Goal: Find contact information: Find contact information

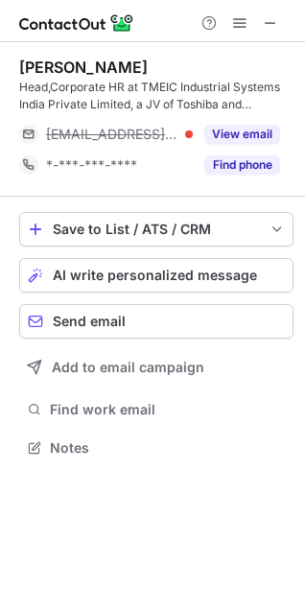
scroll to position [434, 305]
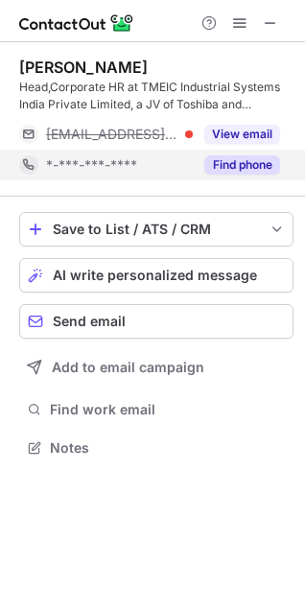
click at [225, 161] on button "Find phone" at bounding box center [242, 164] width 76 height 19
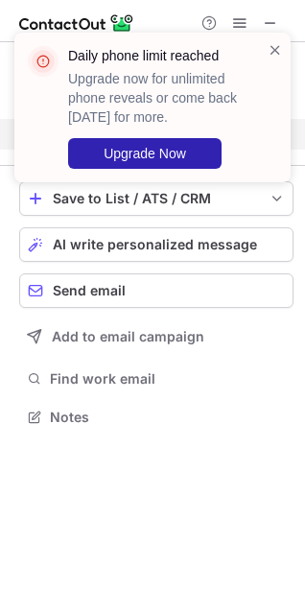
scroll to position [404, 305]
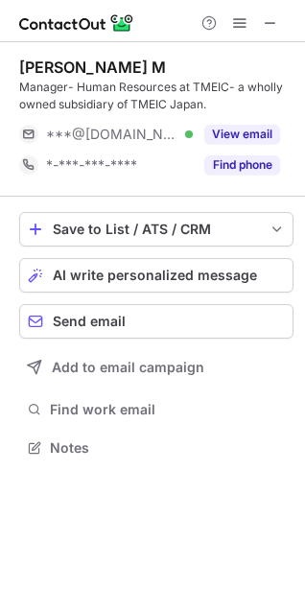
scroll to position [434, 305]
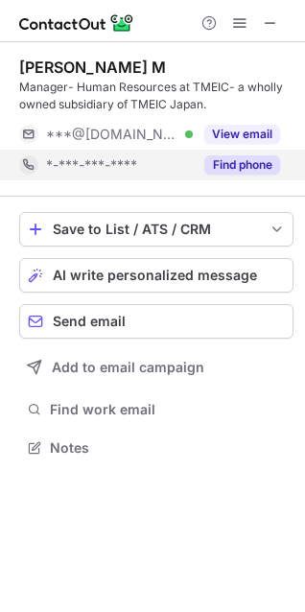
click at [260, 163] on button "Find phone" at bounding box center [242, 164] width 76 height 19
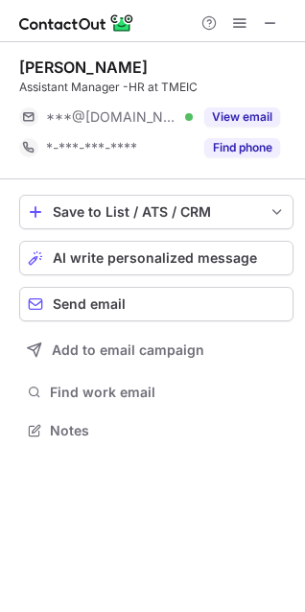
scroll to position [417, 305]
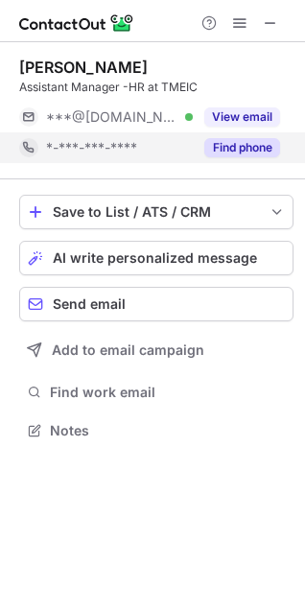
click at [239, 148] on button "Find phone" at bounding box center [242, 147] width 76 height 19
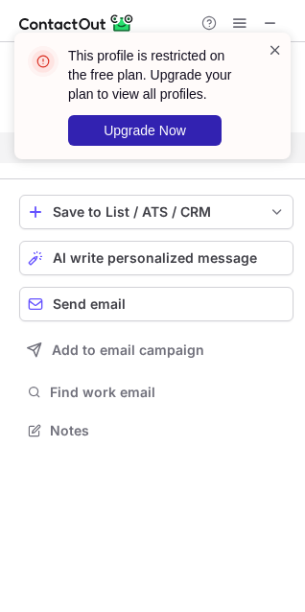
click at [270, 58] on span at bounding box center [274, 49] width 15 height 19
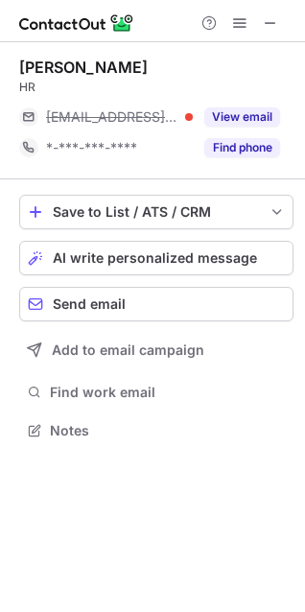
scroll to position [417, 305]
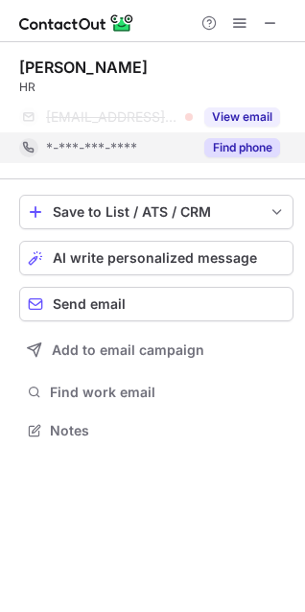
click at [250, 138] on button "Find phone" at bounding box center [242, 147] width 76 height 19
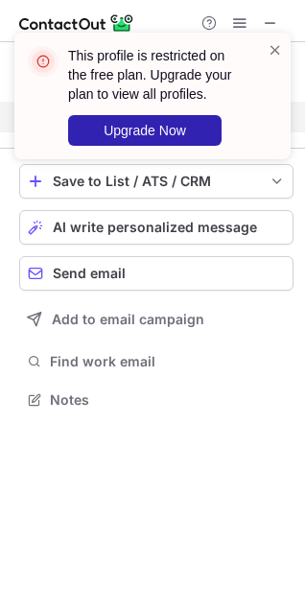
scroll to position [386, 305]
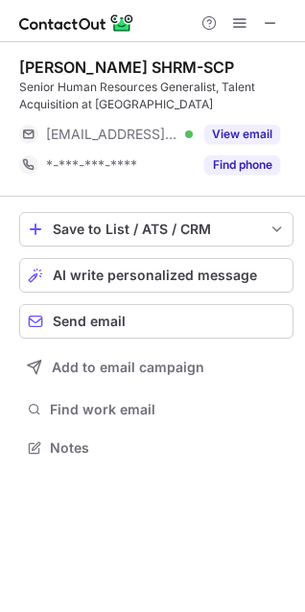
scroll to position [434, 305]
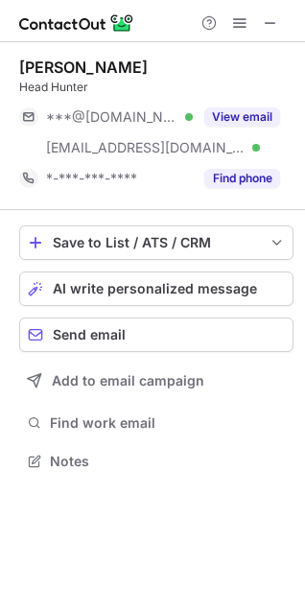
scroll to position [448, 305]
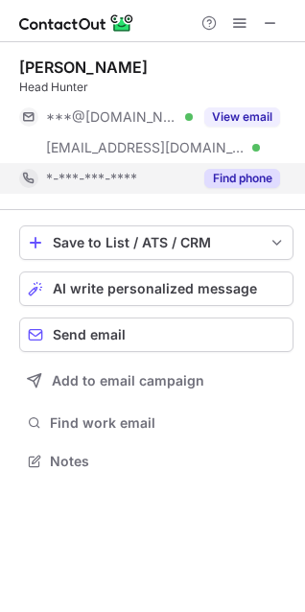
click at [228, 178] on button "Find phone" at bounding box center [242, 178] width 76 height 19
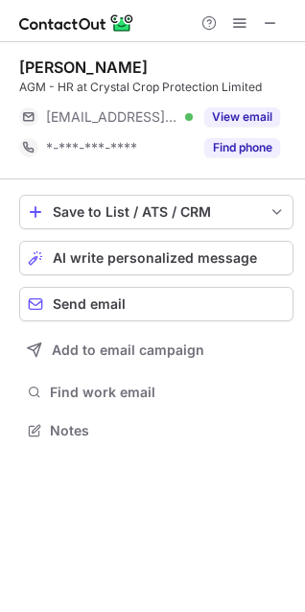
scroll to position [417, 305]
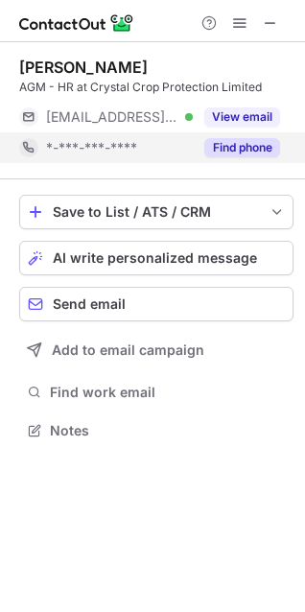
click at [252, 154] on button "Find phone" at bounding box center [242, 147] width 76 height 19
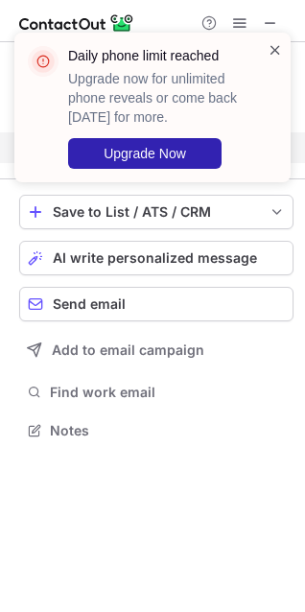
click at [272, 46] on span at bounding box center [274, 49] width 15 height 19
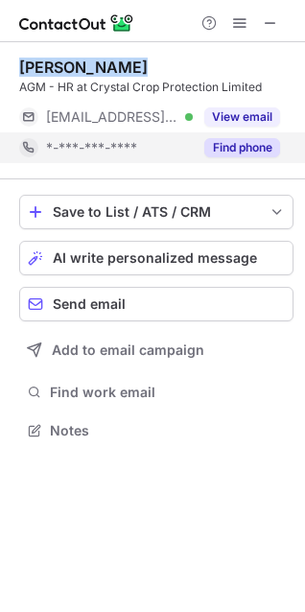
drag, startPoint x: 20, startPoint y: 65, endPoint x: 200, endPoint y: 62, distance: 180.3
click at [200, 62] on div "Sanjay Satija" at bounding box center [156, 67] width 274 height 19
copy div "Sanjay Satija"
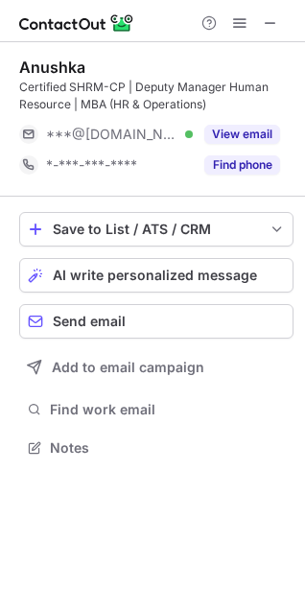
scroll to position [434, 305]
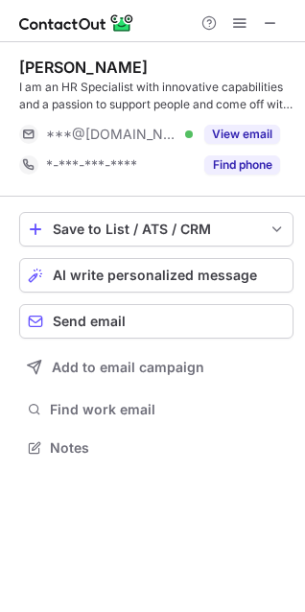
scroll to position [434, 305]
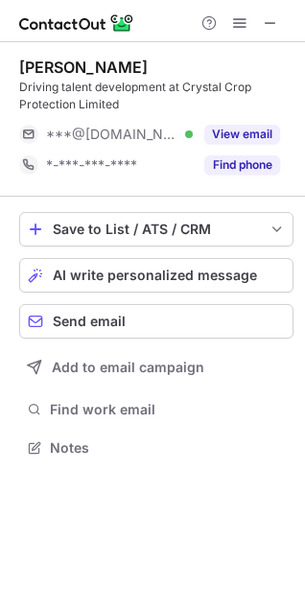
scroll to position [434, 305]
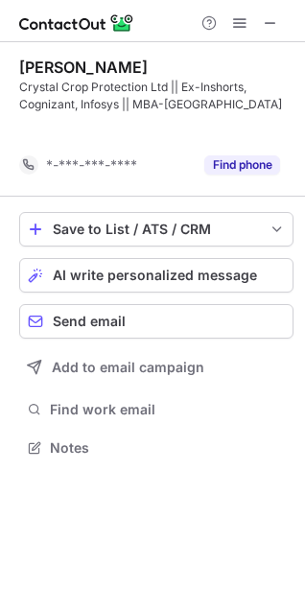
scroll to position [404, 305]
